Goal: Book appointment/travel/reservation

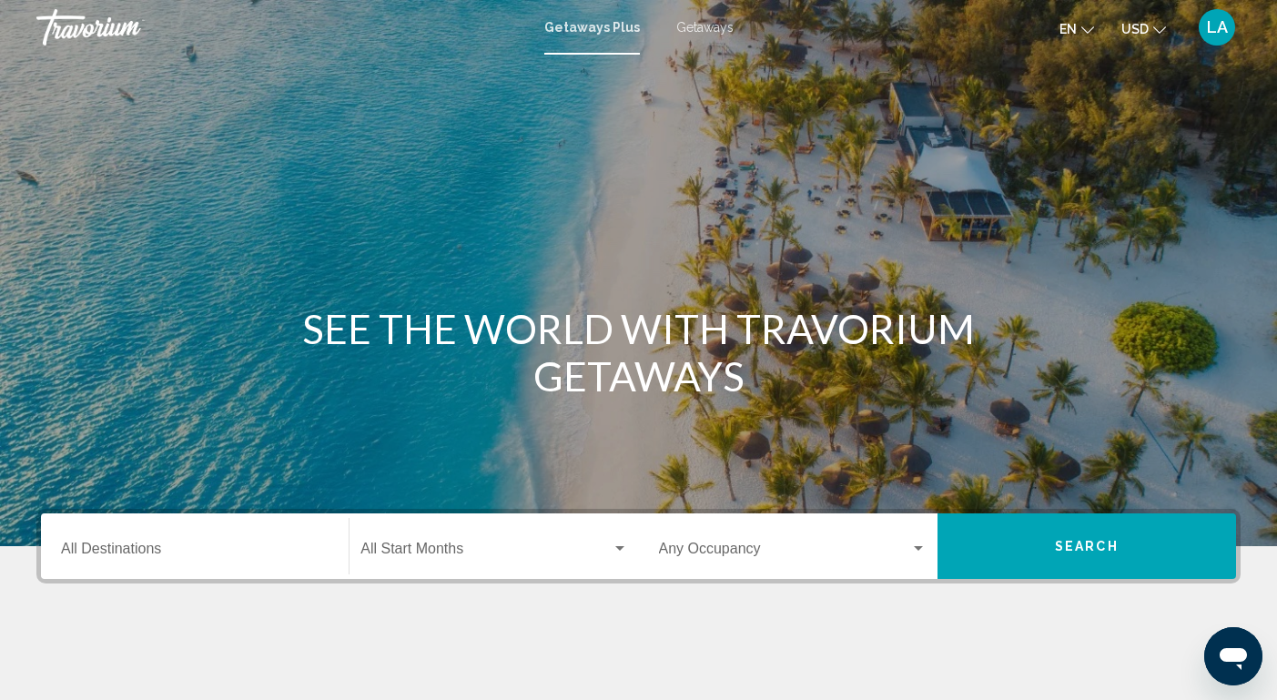
click at [690, 25] on span "Getaways" at bounding box center [704, 27] width 57 height 15
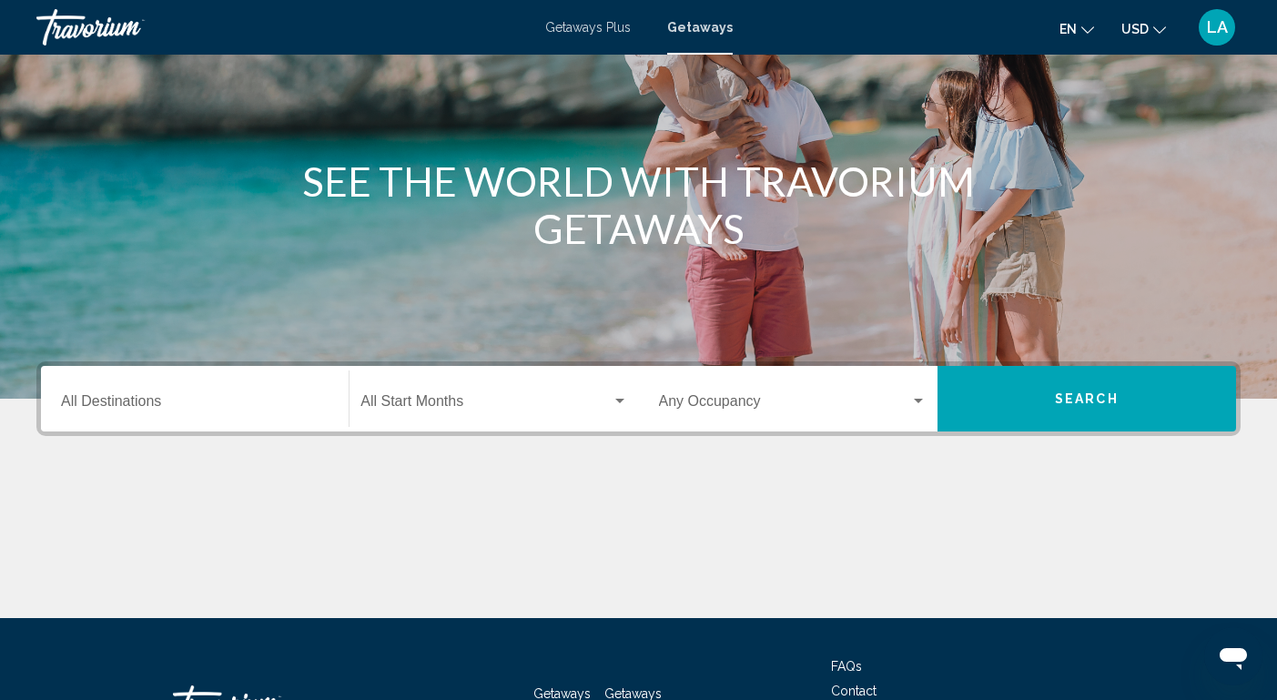
click at [182, 410] on input "Destination All Destinations" at bounding box center [195, 405] width 268 height 16
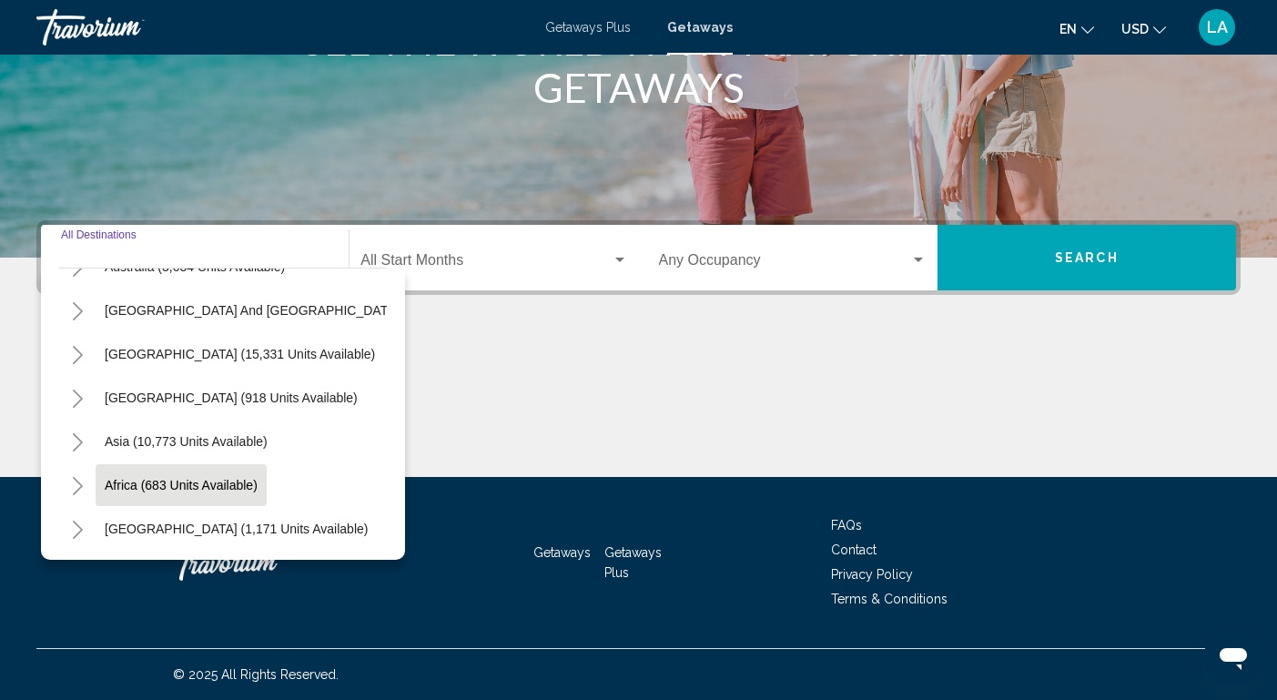
scroll to position [295, 0]
click at [85, 440] on button "Toggle Asia (10,773 units available)" at bounding box center [77, 441] width 36 height 36
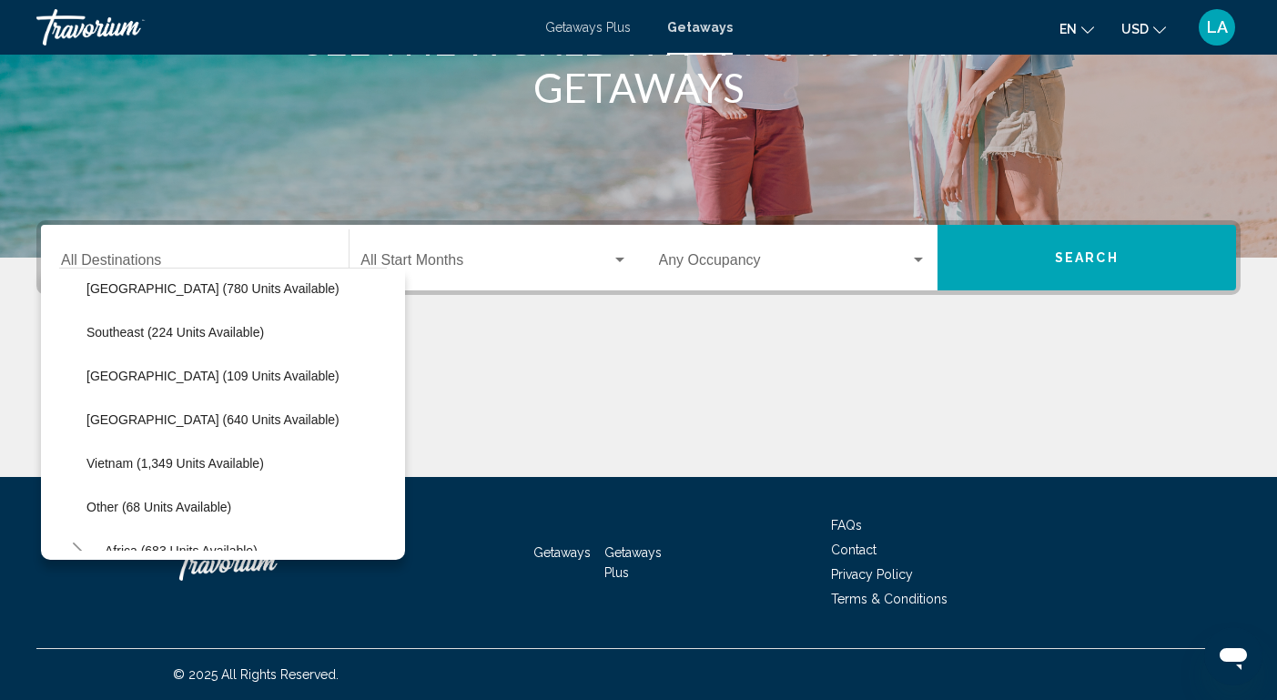
scroll to position [878, 0]
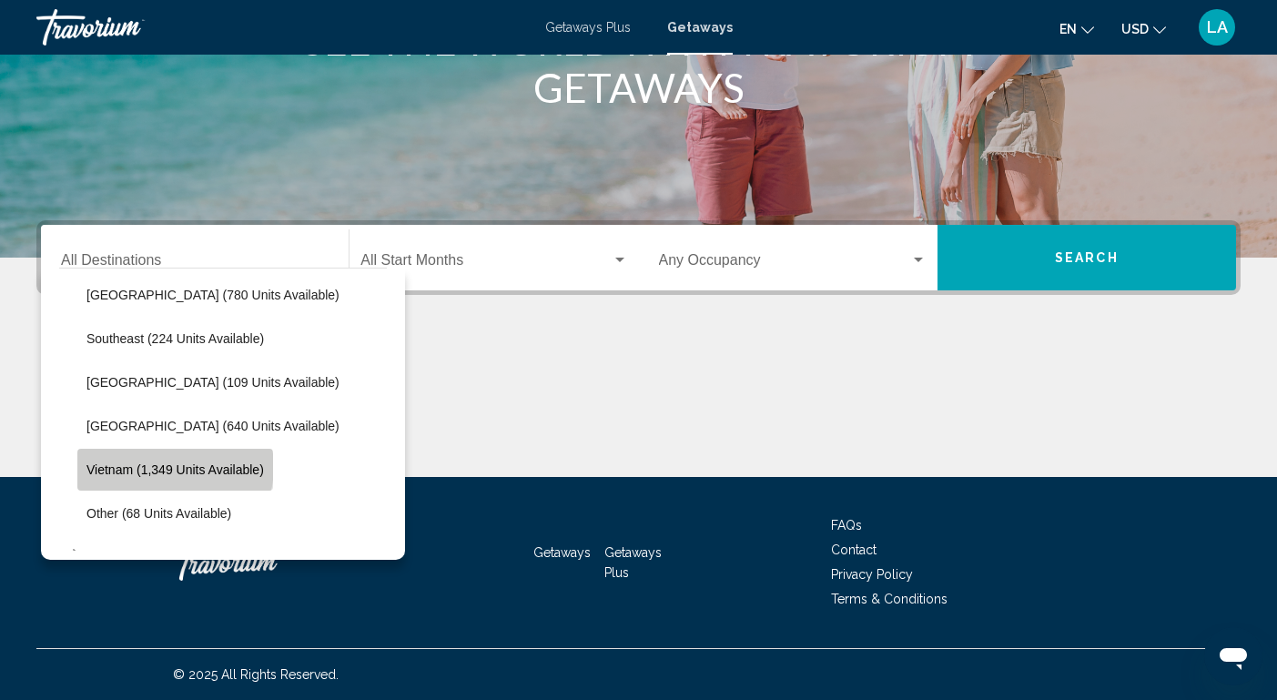
click at [174, 467] on span "Vietnam (1,349 units available)" at bounding box center [174, 469] width 177 height 15
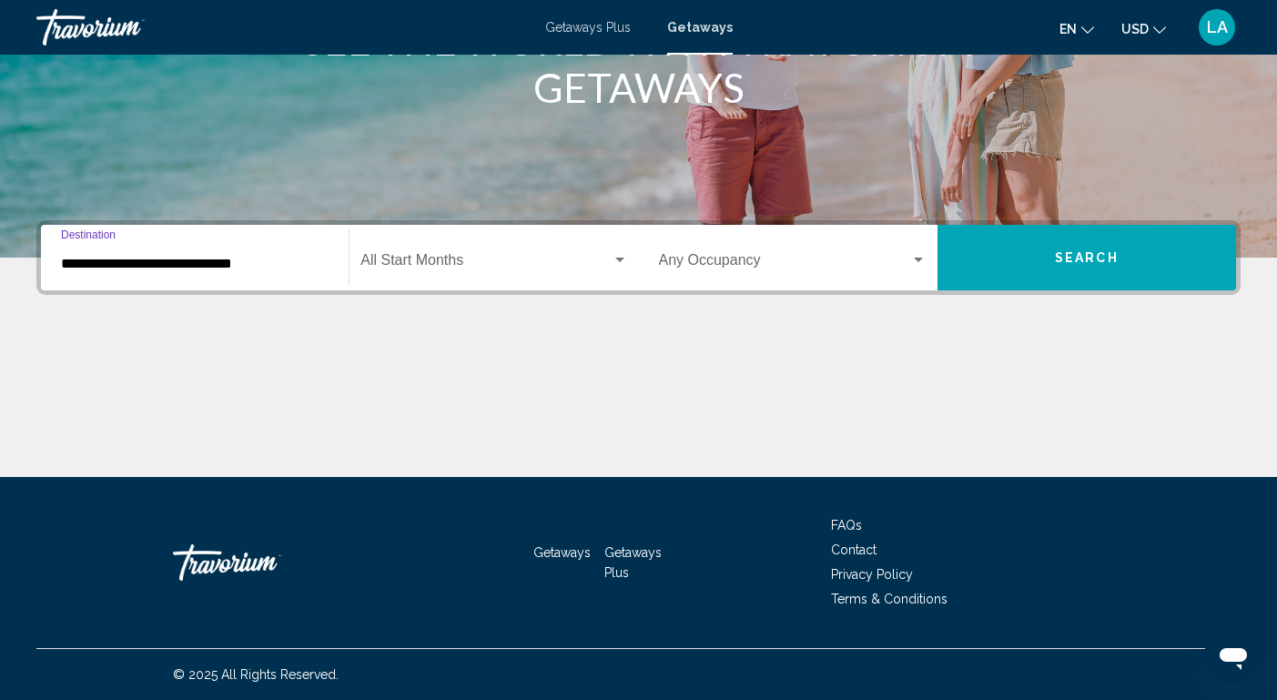
click at [274, 272] on div "**********" at bounding box center [195, 257] width 268 height 57
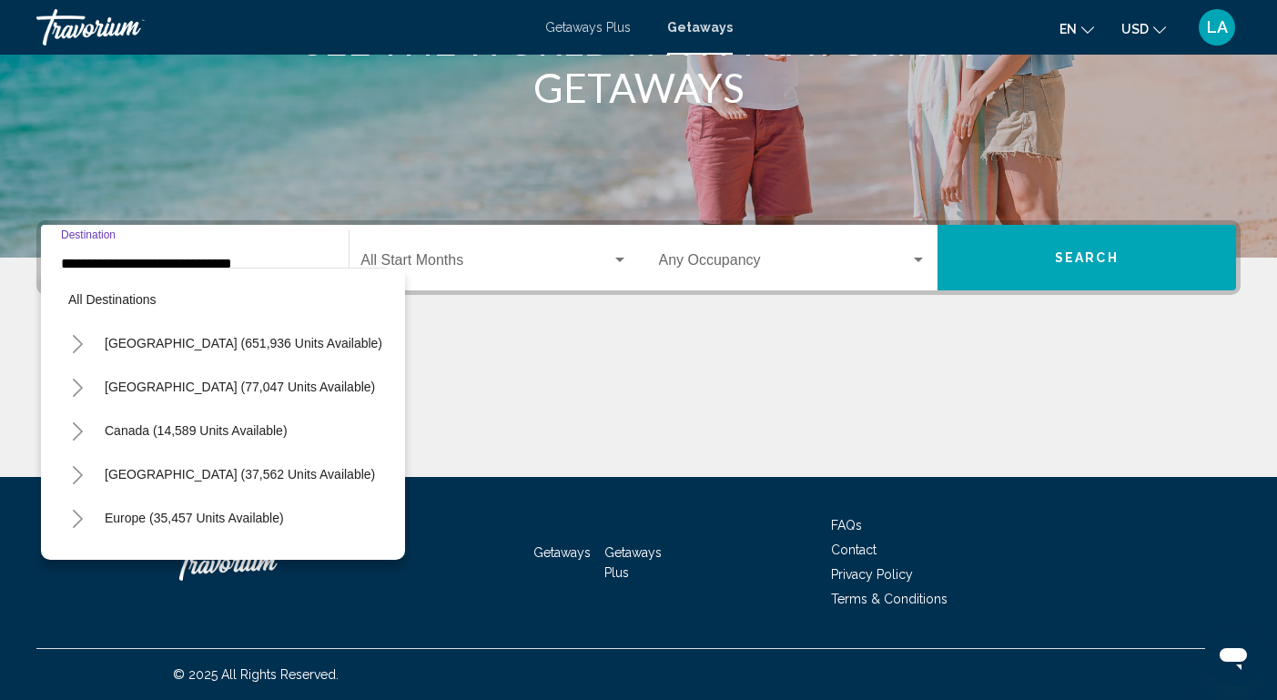
scroll to position [938, 0]
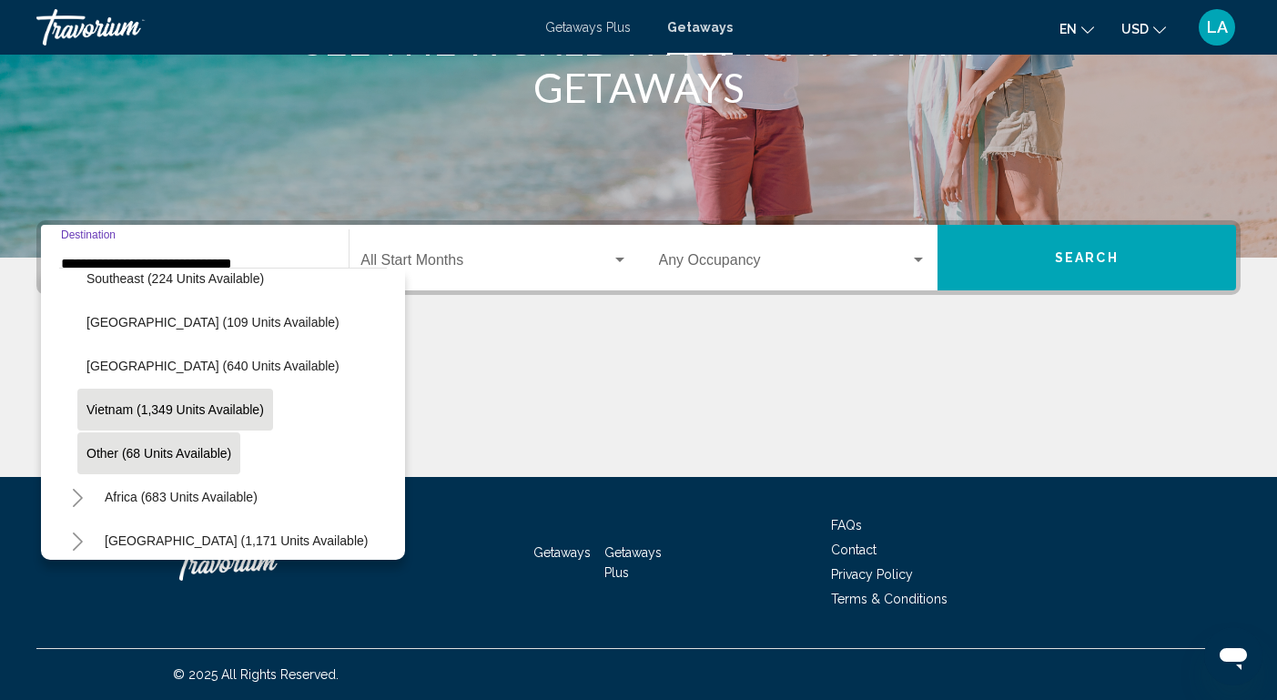
click at [144, 460] on button "Other (68 units available)" at bounding box center [158, 453] width 163 height 42
type input "**********"
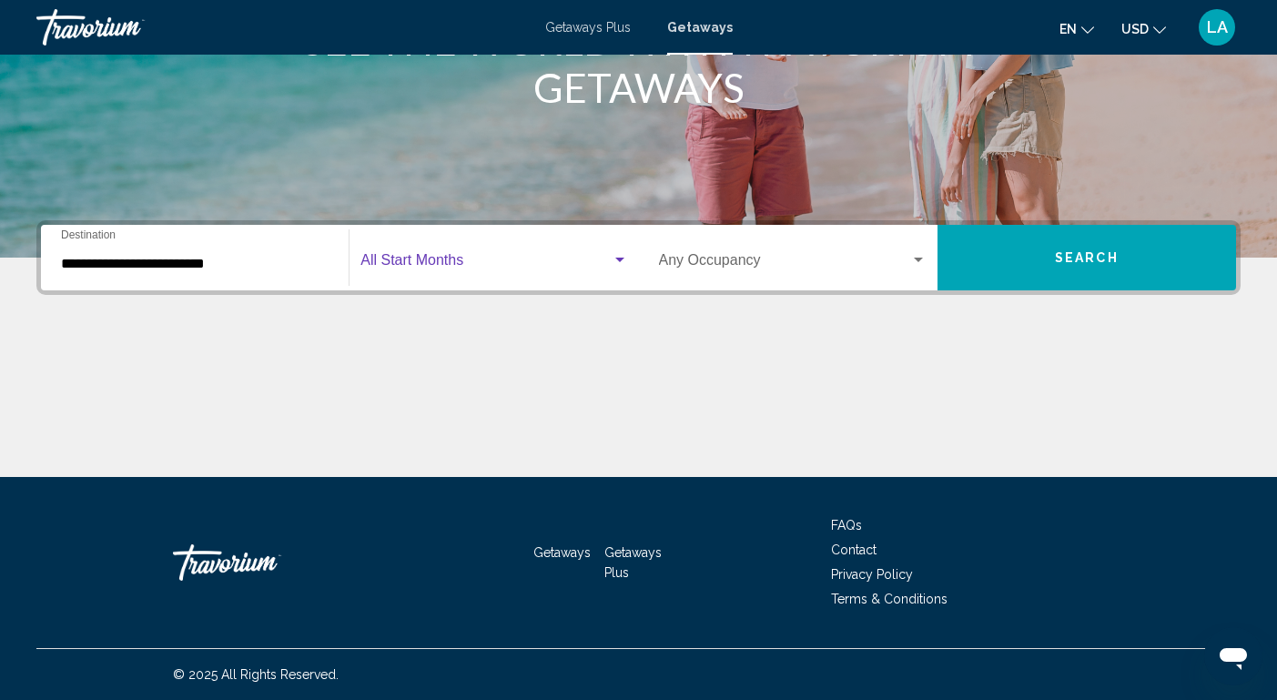
click at [480, 256] on span "Search widget" at bounding box center [485, 264] width 250 height 16
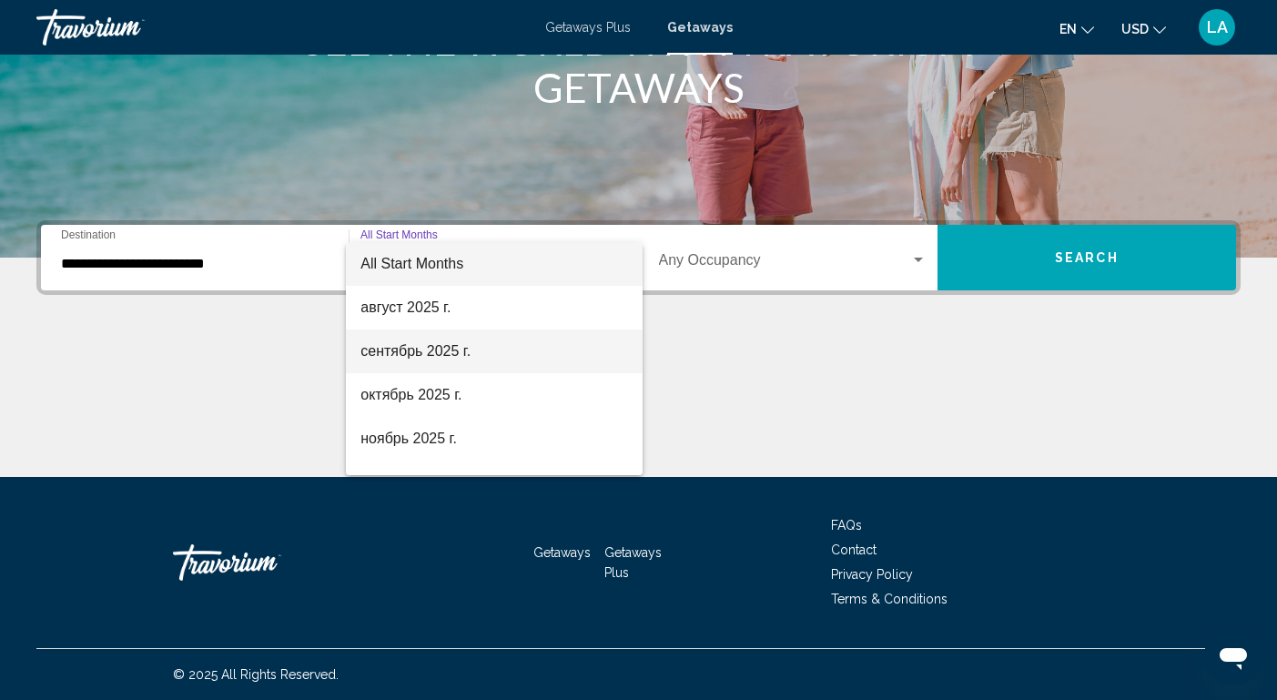
click at [447, 349] on span "сентябрь 2025 г." at bounding box center [493, 351] width 267 height 44
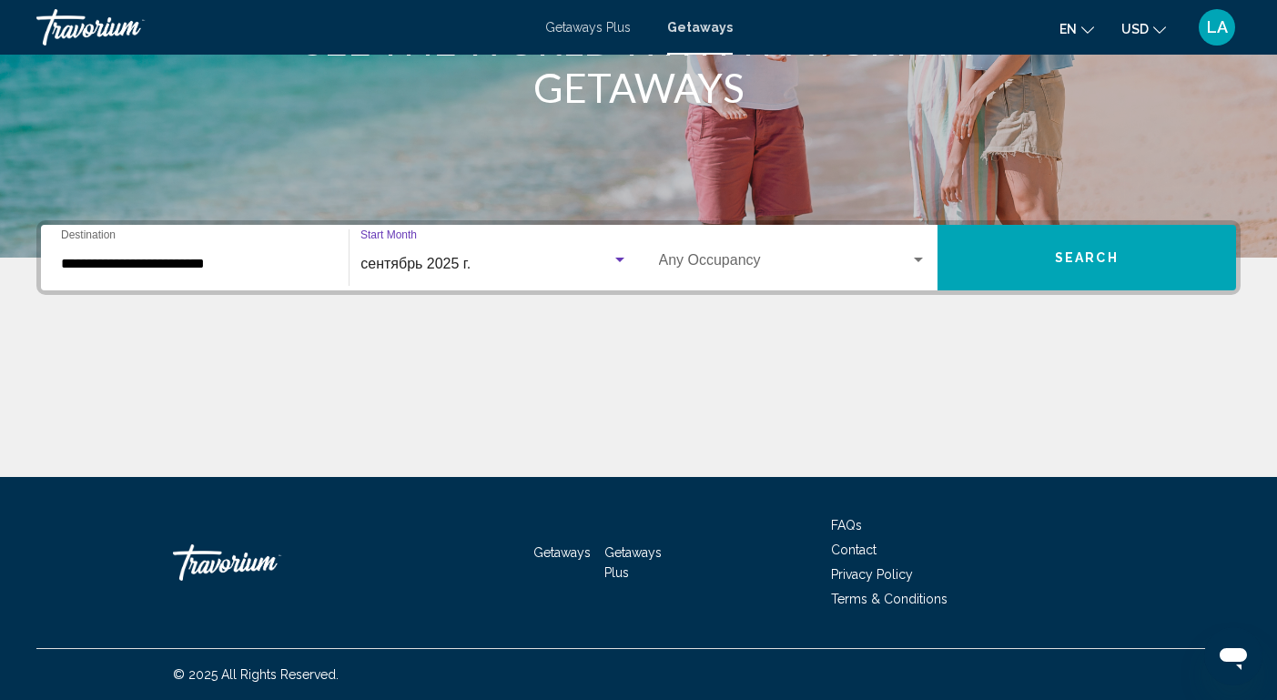
click at [1064, 252] on span "Search" at bounding box center [1087, 258] width 64 height 15
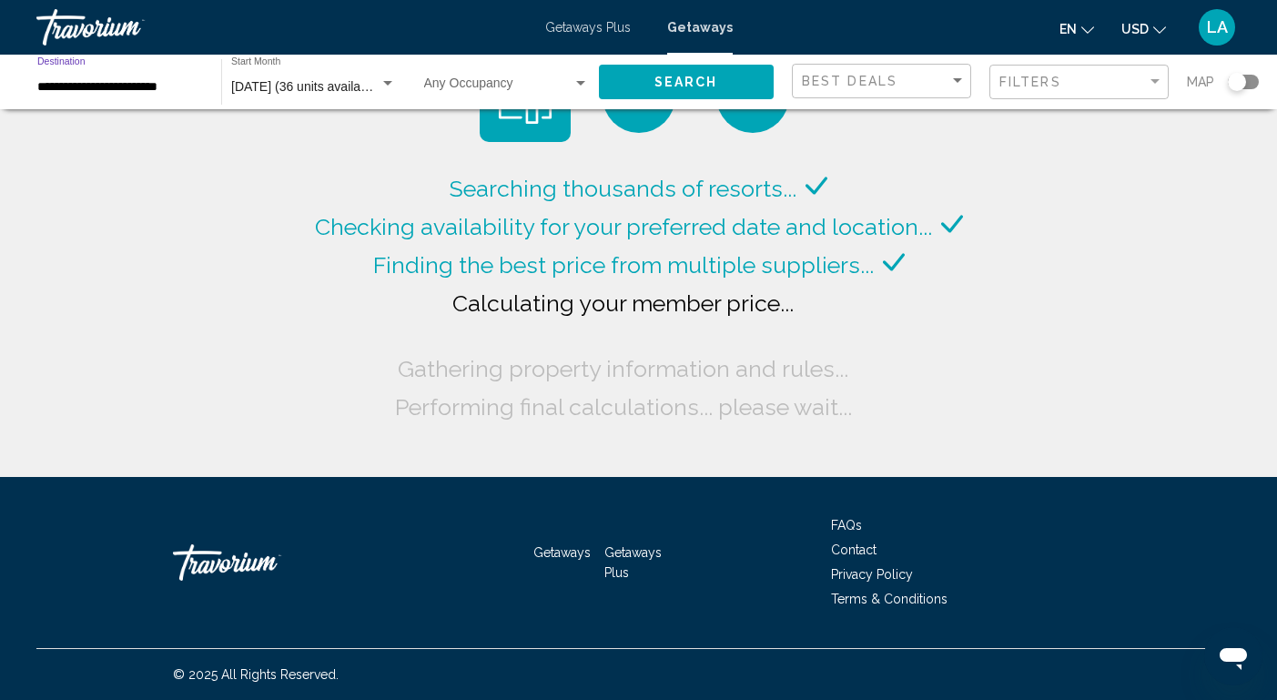
click at [155, 82] on input "**********" at bounding box center [120, 87] width 166 height 15
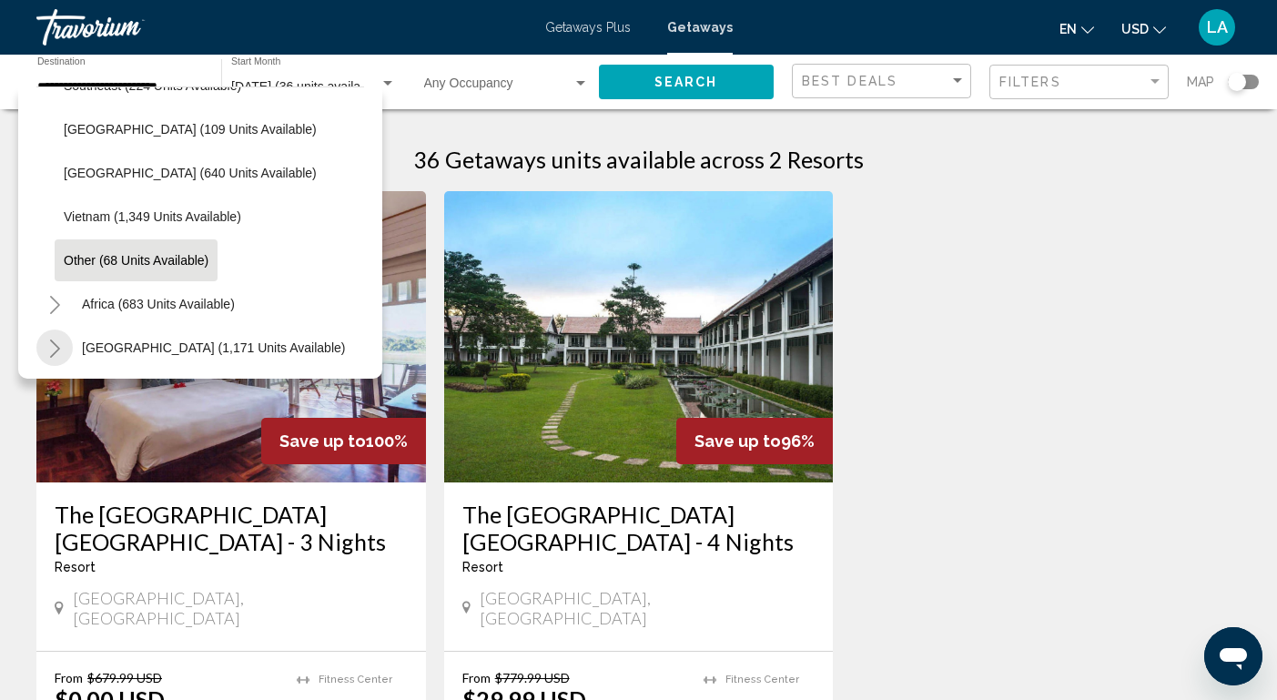
click at [56, 347] on icon "Toggle Middle East (1,171 units available)" at bounding box center [55, 348] width 14 height 18
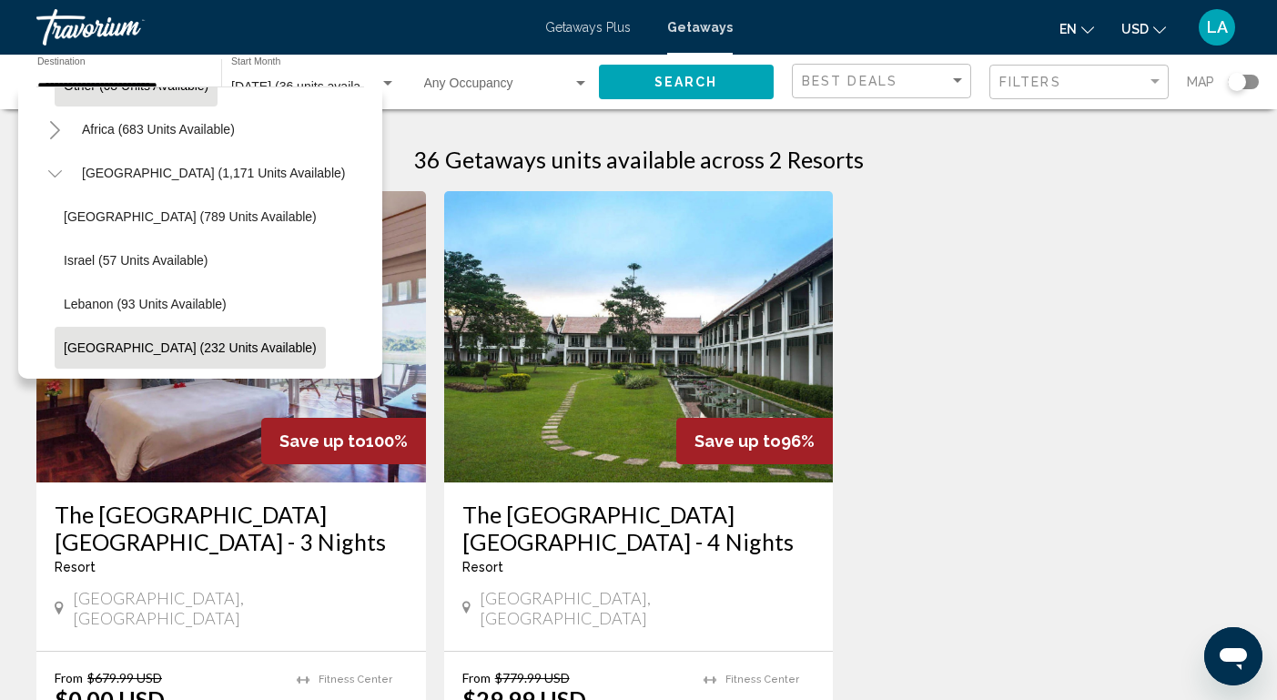
scroll to position [1125, 0]
click at [139, 351] on span "[GEOGRAPHIC_DATA] (232 units available)" at bounding box center [190, 347] width 253 height 15
type input "**********"
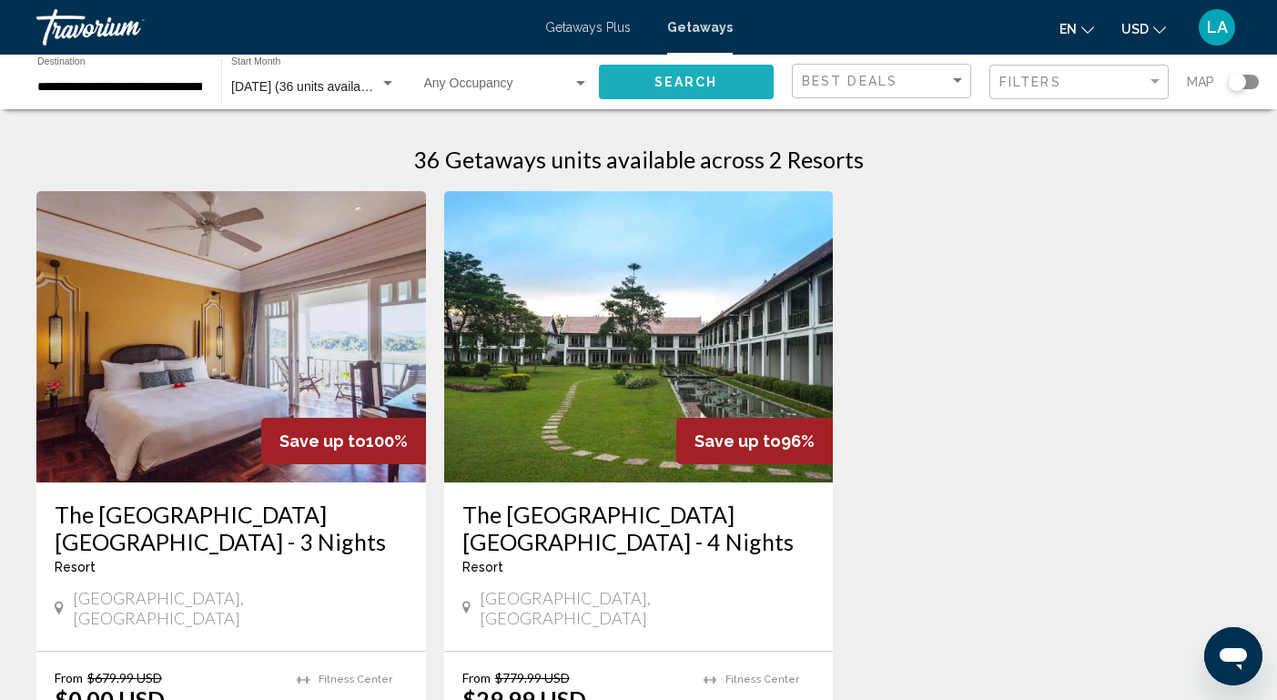
click at [692, 73] on button "Search" at bounding box center [687, 82] width 176 height 34
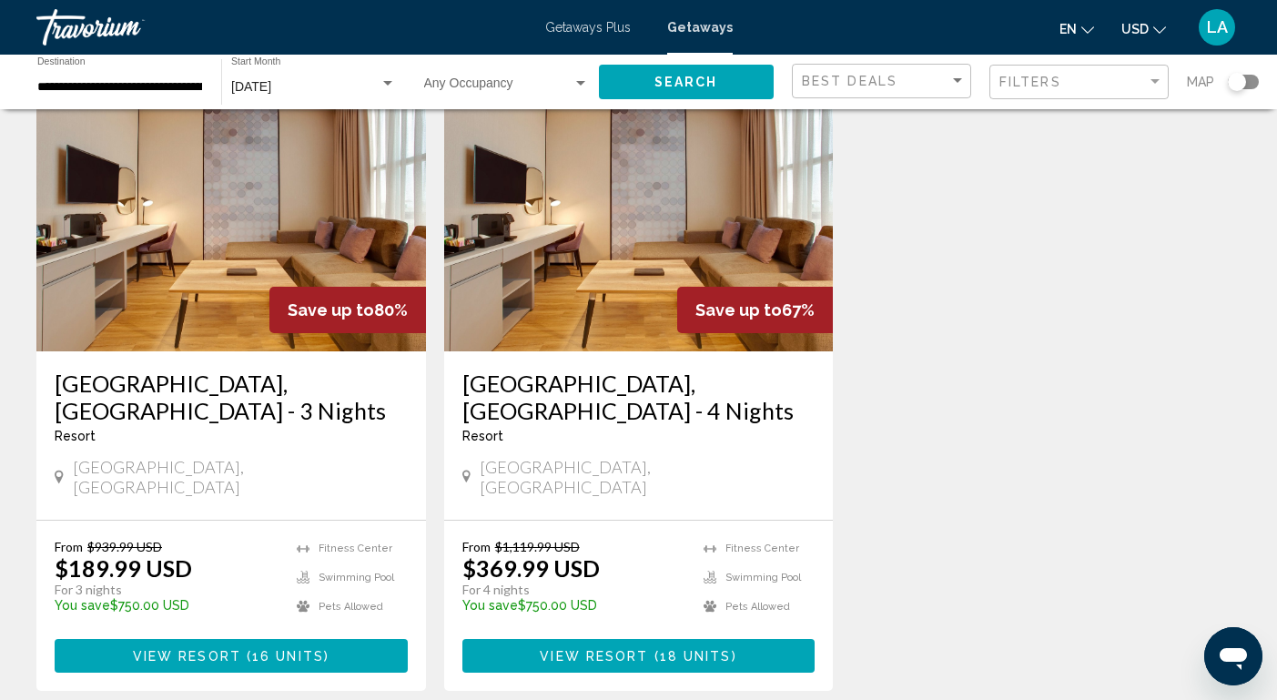
scroll to position [135, 0]
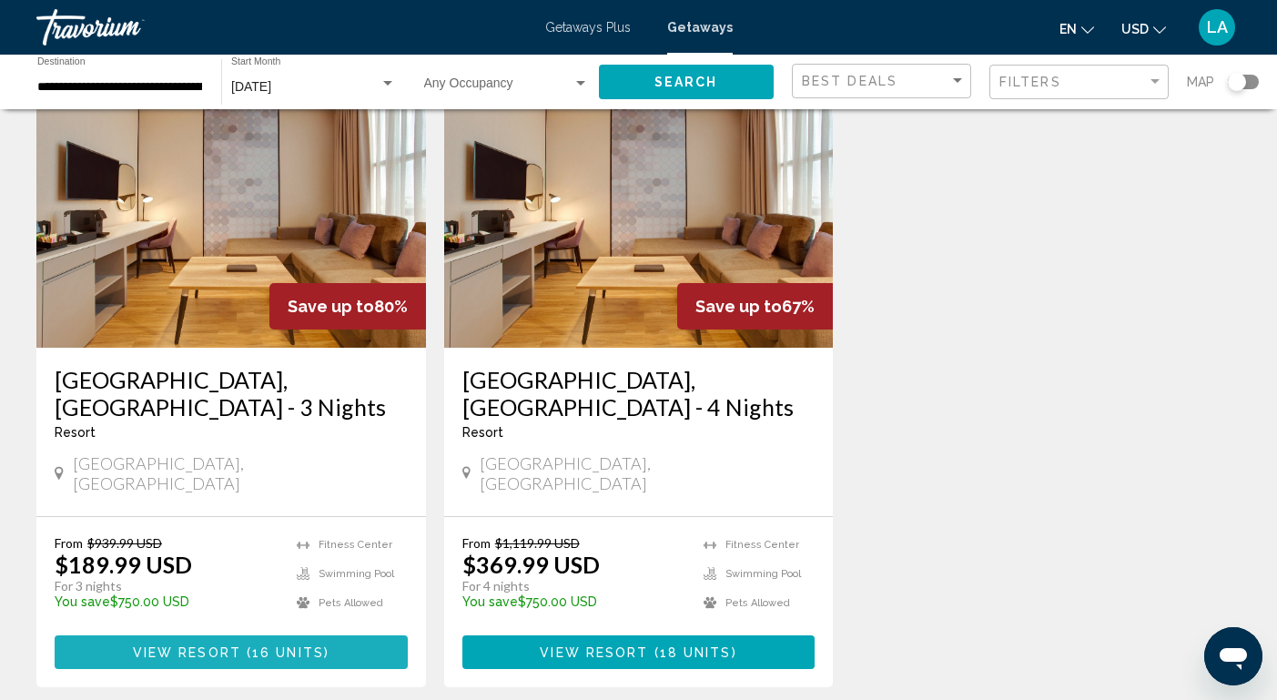
click at [199, 645] on span "View Resort" at bounding box center [187, 652] width 108 height 15
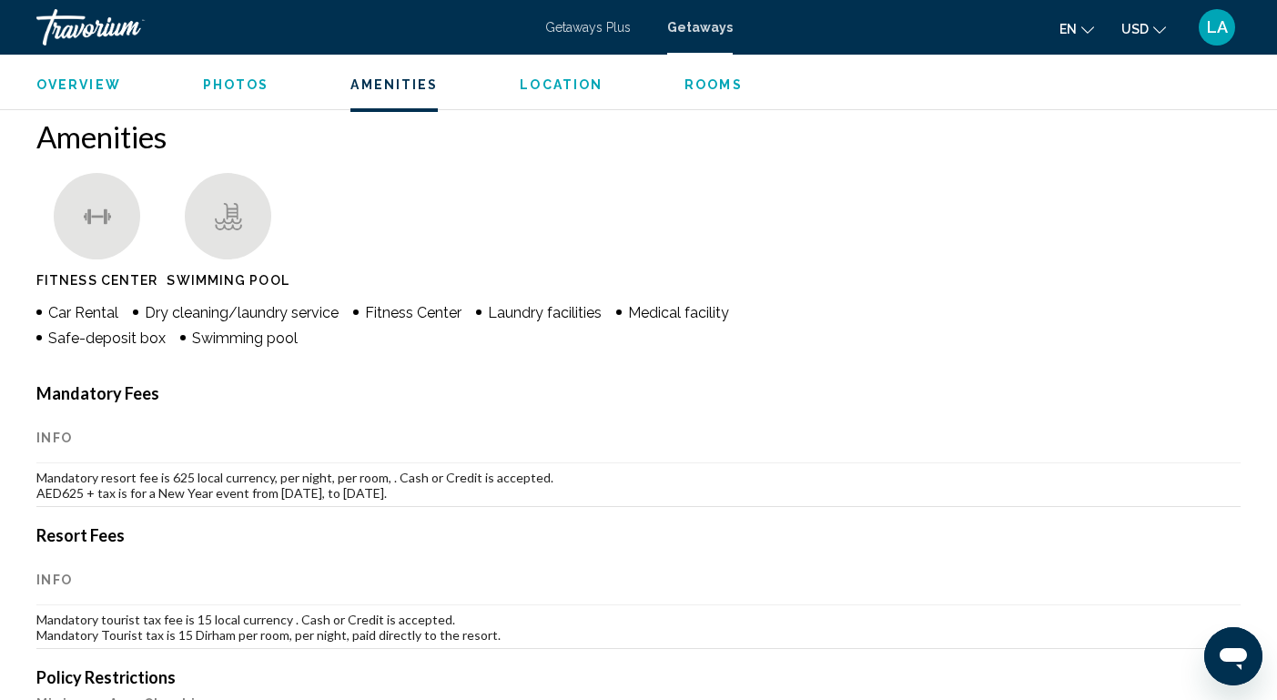
scroll to position [1338, 0]
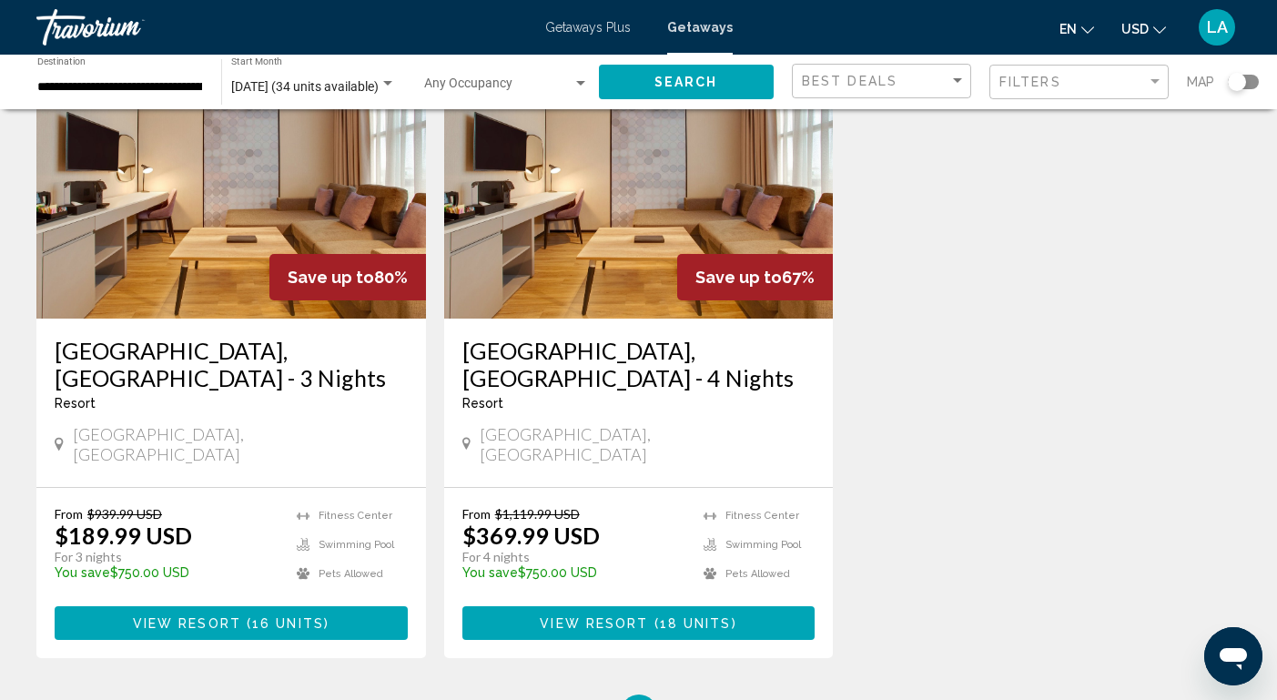
scroll to position [166, 0]
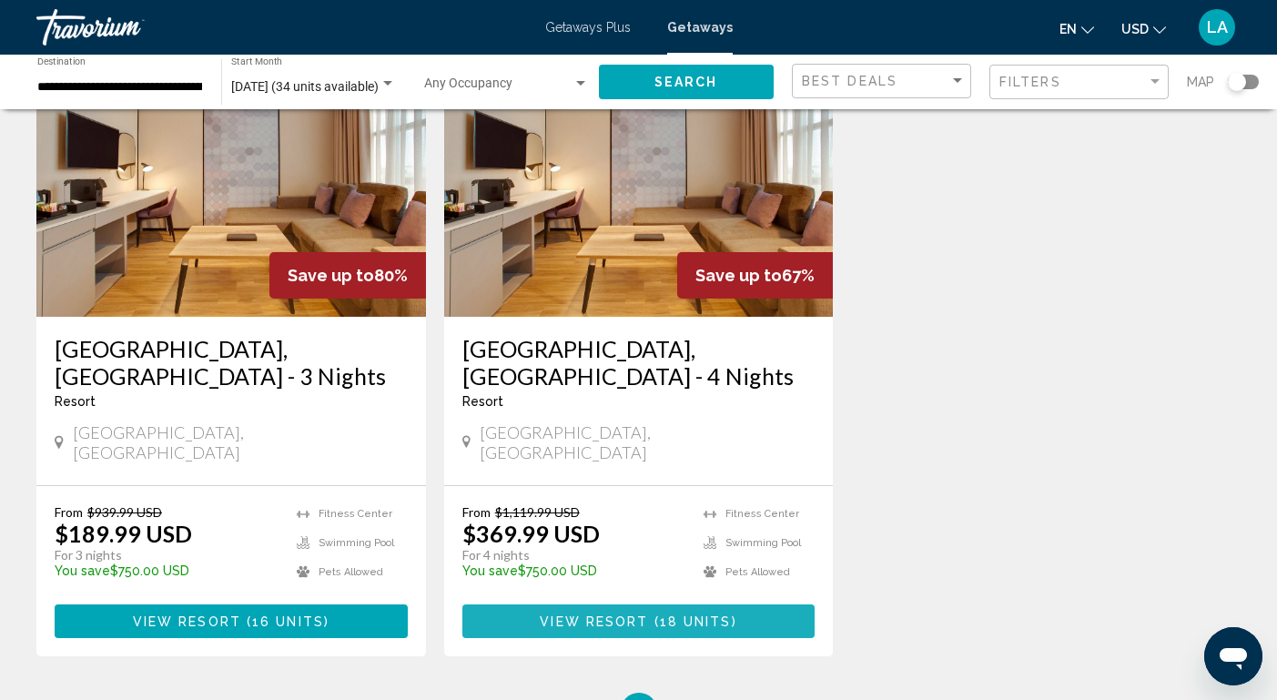
click at [590, 614] on span "View Resort" at bounding box center [594, 621] width 108 height 15
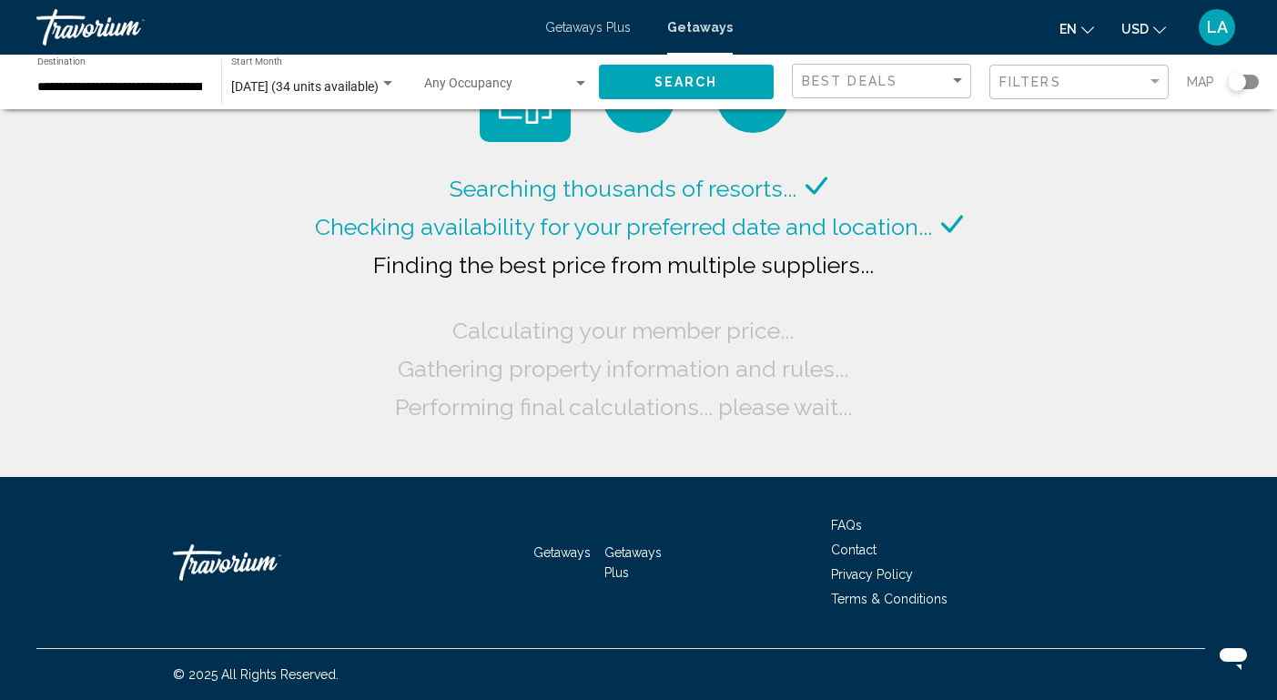
click at [181, 86] on input "**********" at bounding box center [120, 87] width 166 height 15
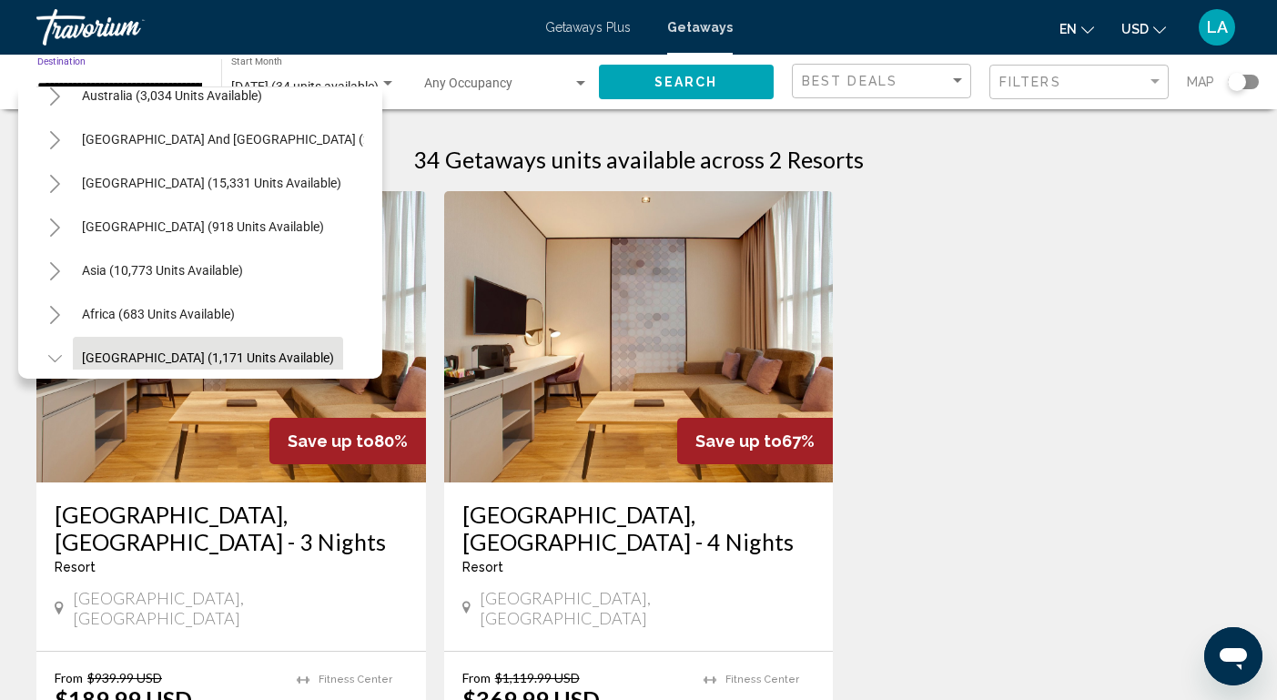
scroll to position [278, 0]
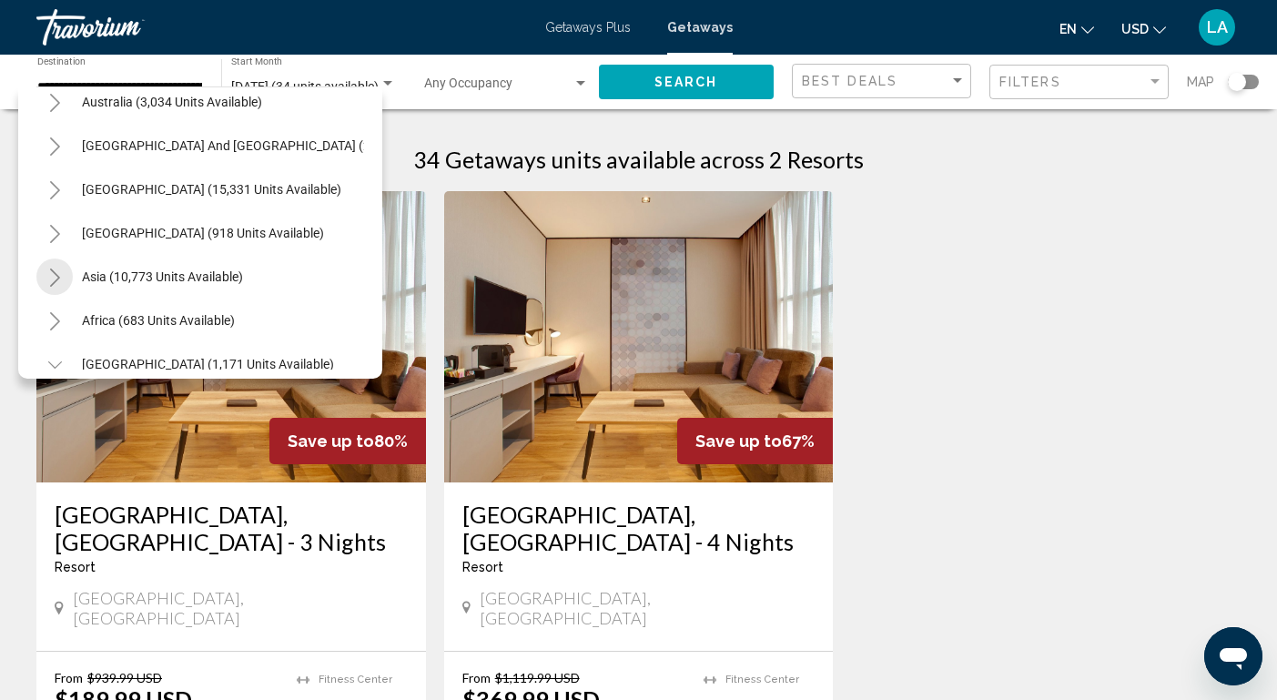
click at [52, 278] on icon "Toggle Asia (10,773 units available)" at bounding box center [55, 277] width 14 height 18
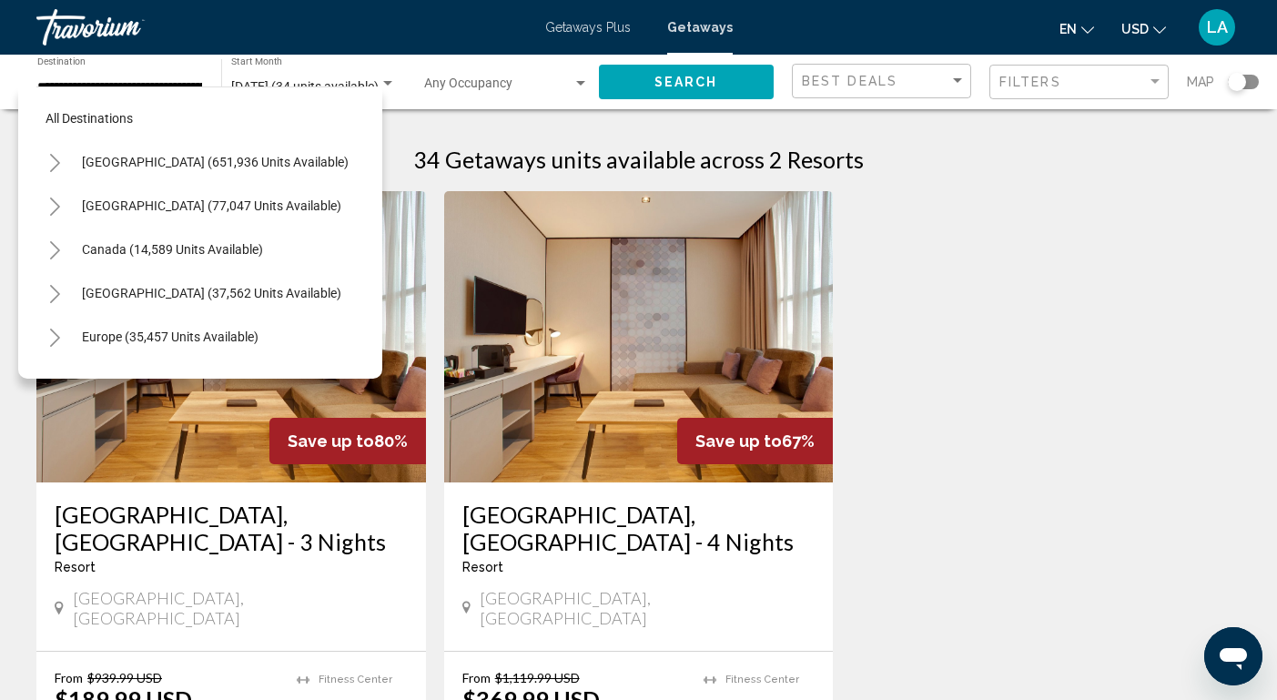
scroll to position [0, 0]
click at [1003, 370] on div "Save up to 80% [GEOGRAPHIC_DATA], [GEOGRAPHIC_DATA] - 3 Nights Resort - This is…" at bounding box center [638, 524] width 1222 height 667
